Goal: Information Seeking & Learning: Stay updated

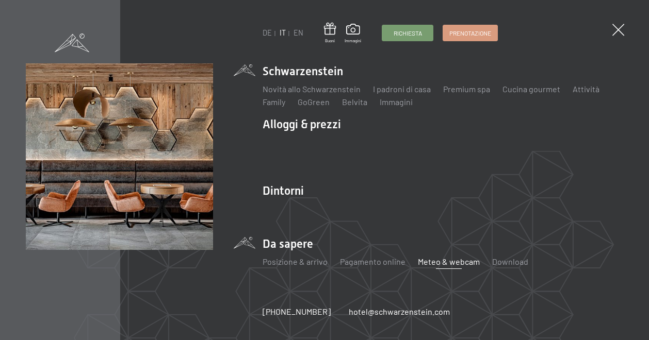
click at [439, 263] on link "Meteo & webcam" at bounding box center [449, 262] width 62 height 10
click at [456, 266] on link "Meteo & webcam" at bounding box center [449, 262] width 62 height 10
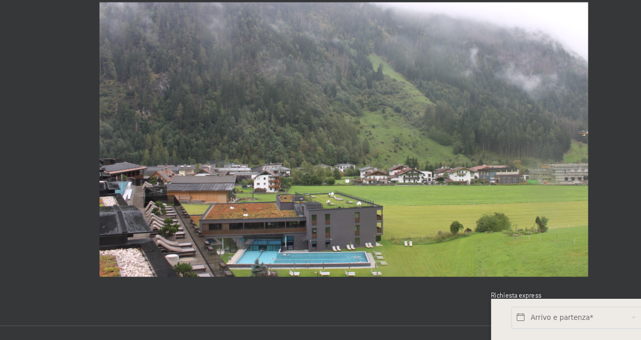
scroll to position [411, 0]
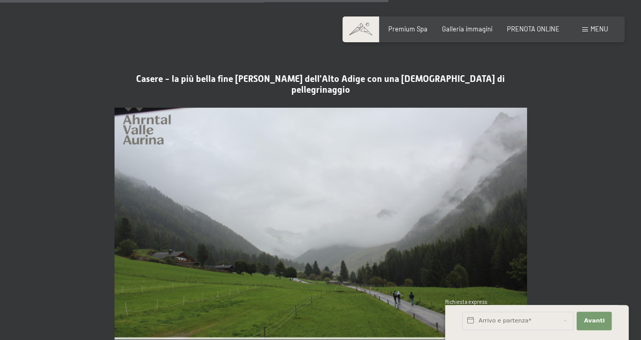
scroll to position [1754, 0]
